Goal: Task Accomplishment & Management: Use online tool/utility

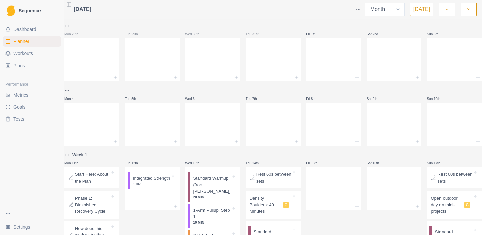
select select "month"
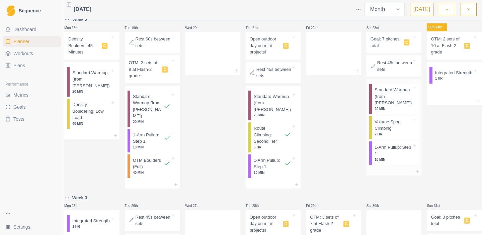
click at [388, 130] on p "Volume Sport Climbing" at bounding box center [394, 125] width 38 height 13
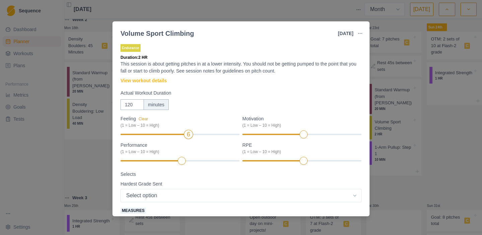
click at [181, 135] on div at bounding box center [154, 134] width 66 height 1
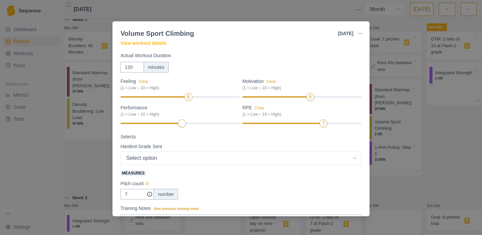
scroll to position [49, 0]
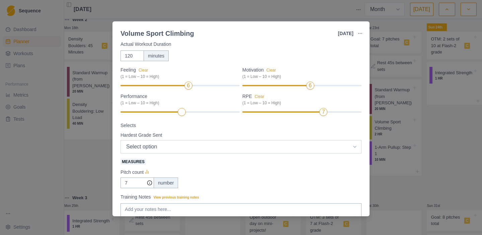
click at [201, 147] on select "Select option 5.4 5.5 5.6 5.7 5.8 5.9 5.10a 5.10b 5.10c 5.10d 5.11a 5.11b 5.11c…" at bounding box center [241, 146] width 241 height 13
select select "12"
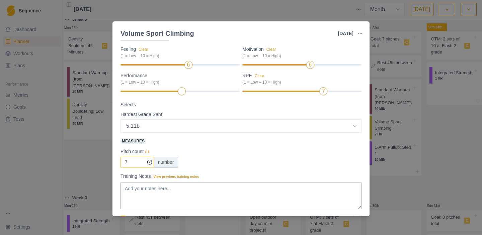
scroll to position [72, 0]
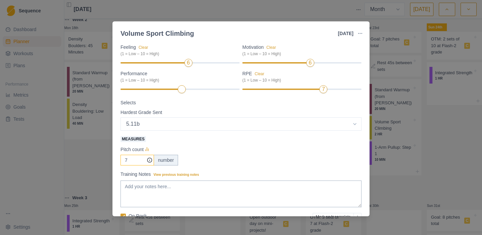
drag, startPoint x: 130, startPoint y: 160, endPoint x: 122, endPoint y: 160, distance: 8.0
click at [122, 160] on input "7" at bounding box center [137, 160] width 33 height 11
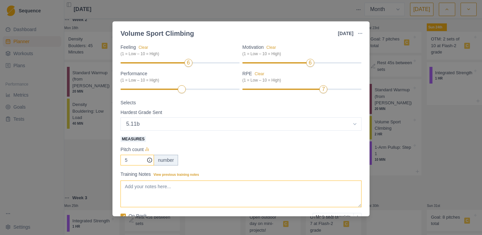
type input "5"
click at [143, 194] on textarea "Training Notes View previous training notes" at bounding box center [241, 194] width 241 height 27
click at [327, 187] on textarea "Had a friend join us so we moved slow with three and three kiddos. Plus it was …" at bounding box center [241, 194] width 241 height 27
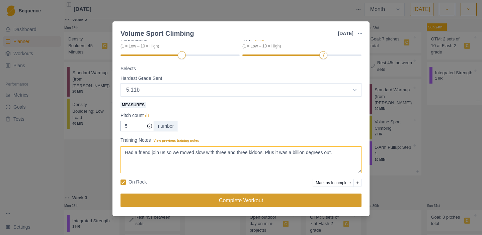
type textarea "Had a friend join us so we moved slow with three and three kiddos. Plus it was …"
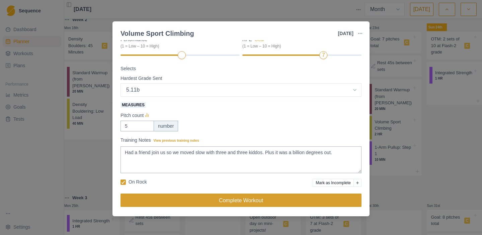
click at [264, 199] on button "Complete Workout" at bounding box center [241, 200] width 241 height 13
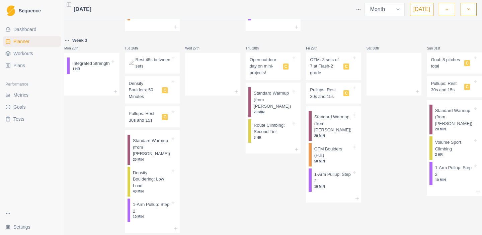
scroll to position [505, 0]
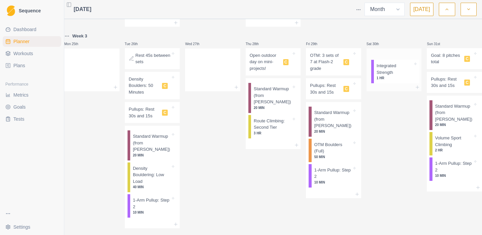
drag, startPoint x: 96, startPoint y: 68, endPoint x: 397, endPoint y: 74, distance: 300.7
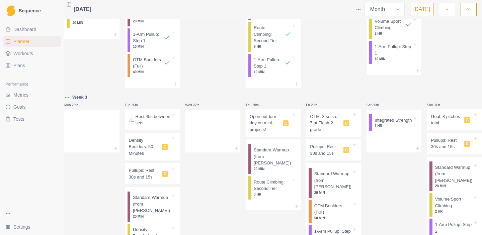
scroll to position [340, 0]
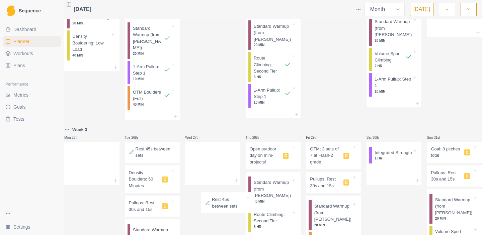
drag, startPoint x: 272, startPoint y: 74, endPoint x: 222, endPoint y: 194, distance: 129.6
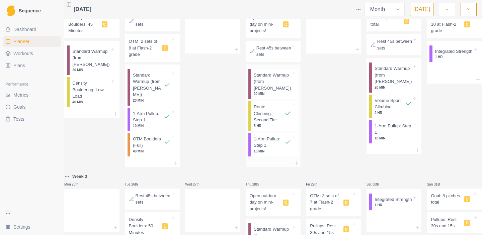
scroll to position [352, 0]
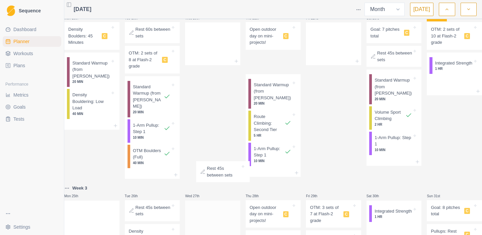
drag, startPoint x: 265, startPoint y: 61, endPoint x: 206, endPoint y: 209, distance: 159.0
click at [206, 209] on div "Mon 28th Tue 29th Wed 30th Thu 31st Fri 1st Sat 2nd Sun 3rd Mon 4th Tue 5th Wed…" at bounding box center [273, 25] width 418 height 711
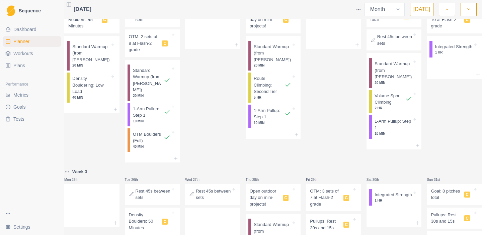
scroll to position [374, 0]
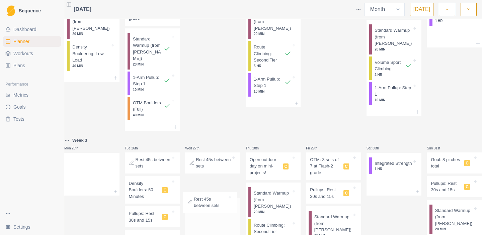
drag, startPoint x: 389, startPoint y: 38, endPoint x: 204, endPoint y: 208, distance: 251.6
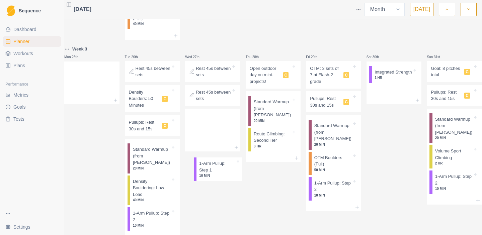
scroll to position [495, 0]
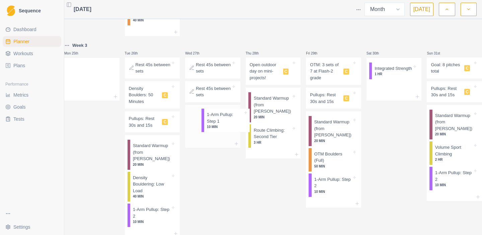
drag, startPoint x: 386, startPoint y: 69, endPoint x: 215, endPoint y: 124, distance: 179.3
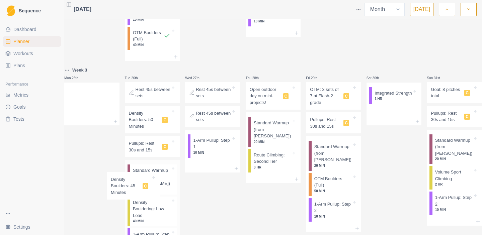
scroll to position [475, 0]
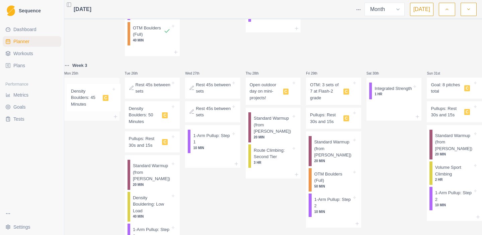
drag, startPoint x: 93, startPoint y: 37, endPoint x: 91, endPoint y: 106, distance: 69.0
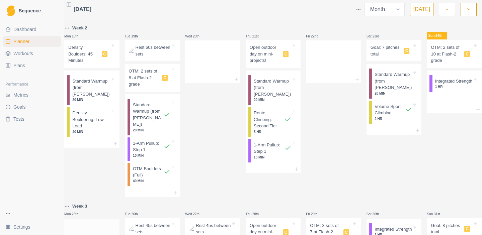
scroll to position [285, 0]
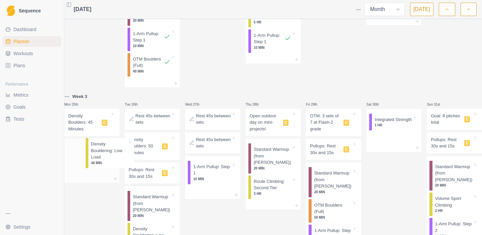
scroll to position [446, 0]
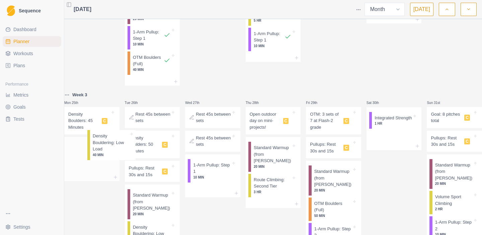
drag, startPoint x: 103, startPoint y: 88, endPoint x: 114, endPoint y: 153, distance: 65.5
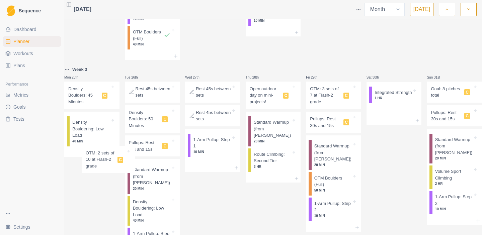
scroll to position [480, 0]
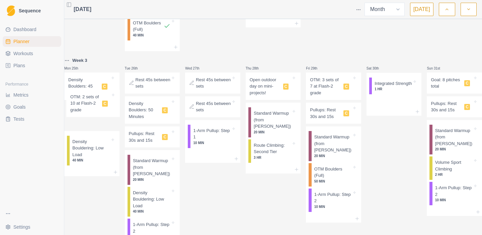
drag, startPoint x: 446, startPoint y: 60, endPoint x: 87, endPoint y: 107, distance: 361.6
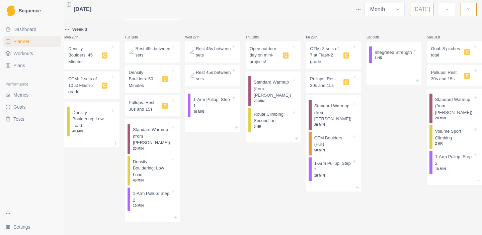
scroll to position [517, 0]
